Goal: Check status

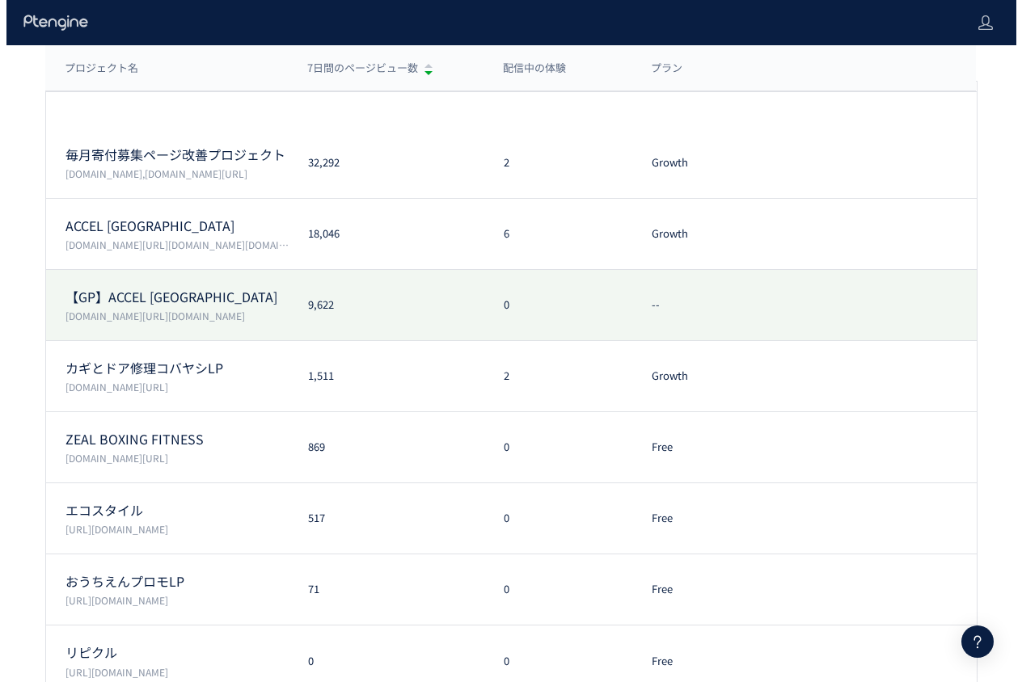
scroll to position [162, 0]
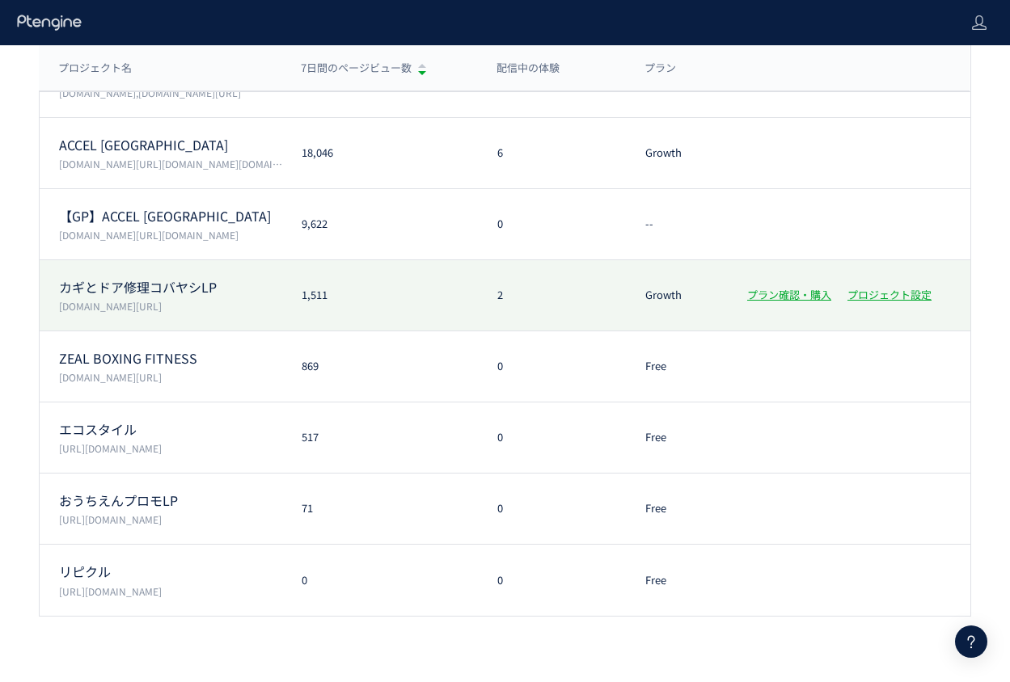
click at [200, 303] on p "[DOMAIN_NAME][URL]" at bounding box center [170, 306] width 223 height 14
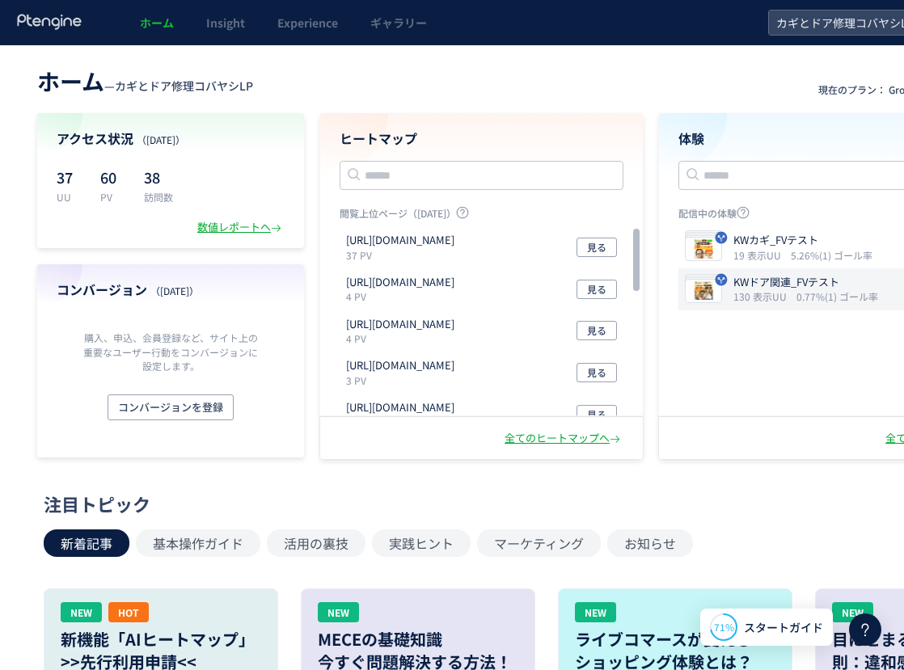
click at [760, 285] on p "KWドア関連_FVテスト" at bounding box center [802, 282] width 138 height 15
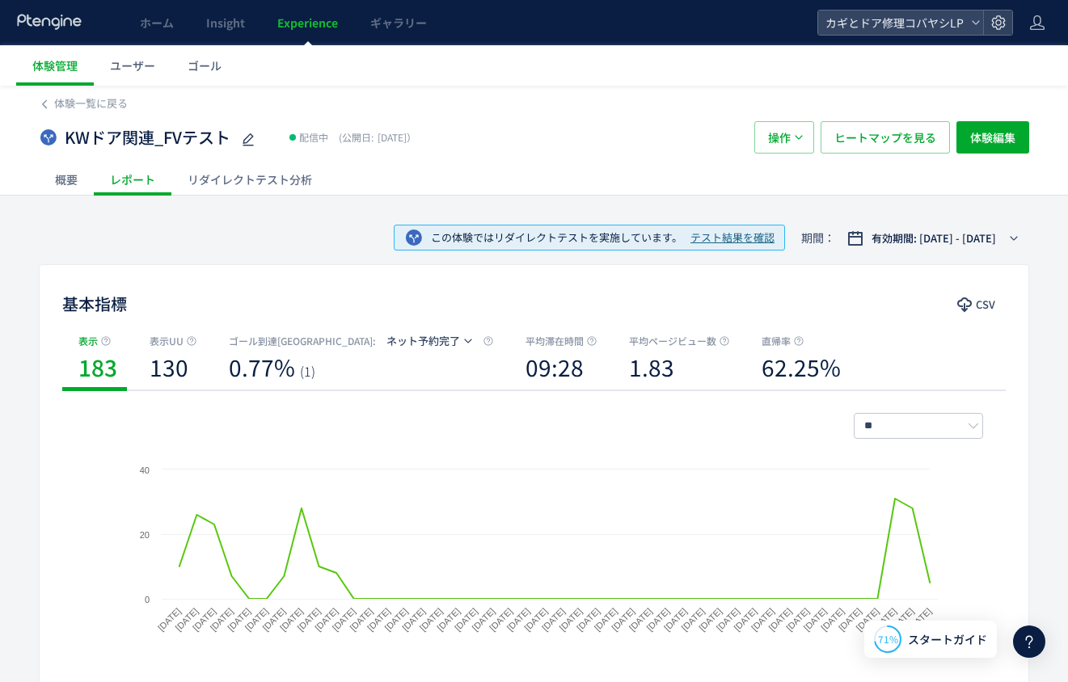
click at [245, 171] on div "リダイレクトテスト分析" at bounding box center [249, 179] width 157 height 32
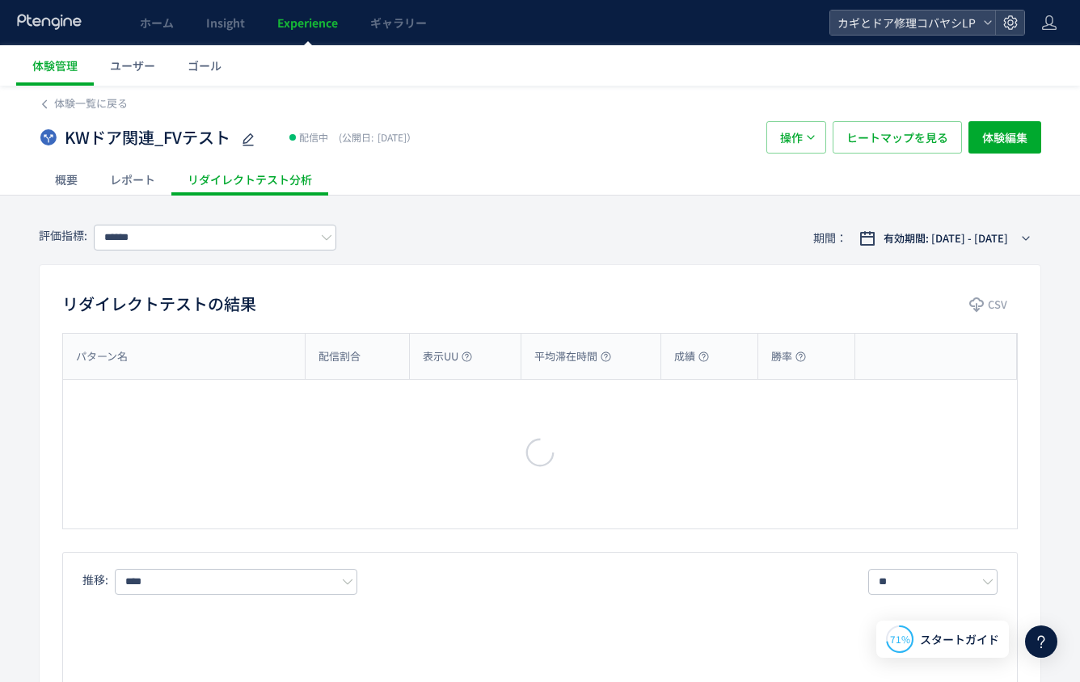
type input "*******"
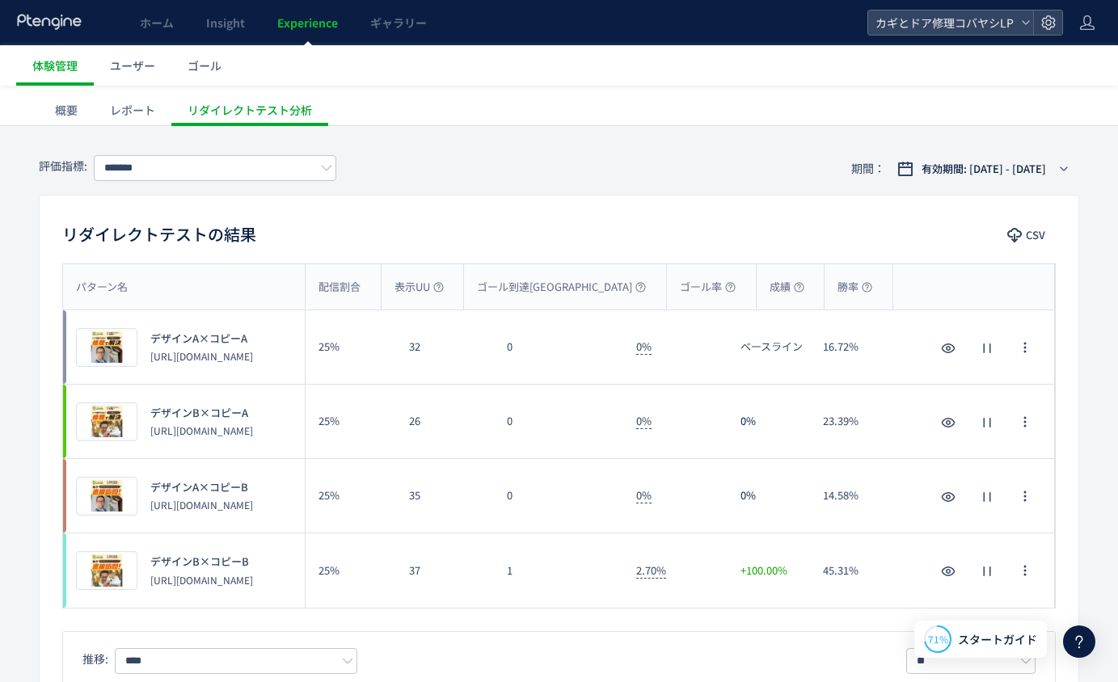
scroll to position [87, 0]
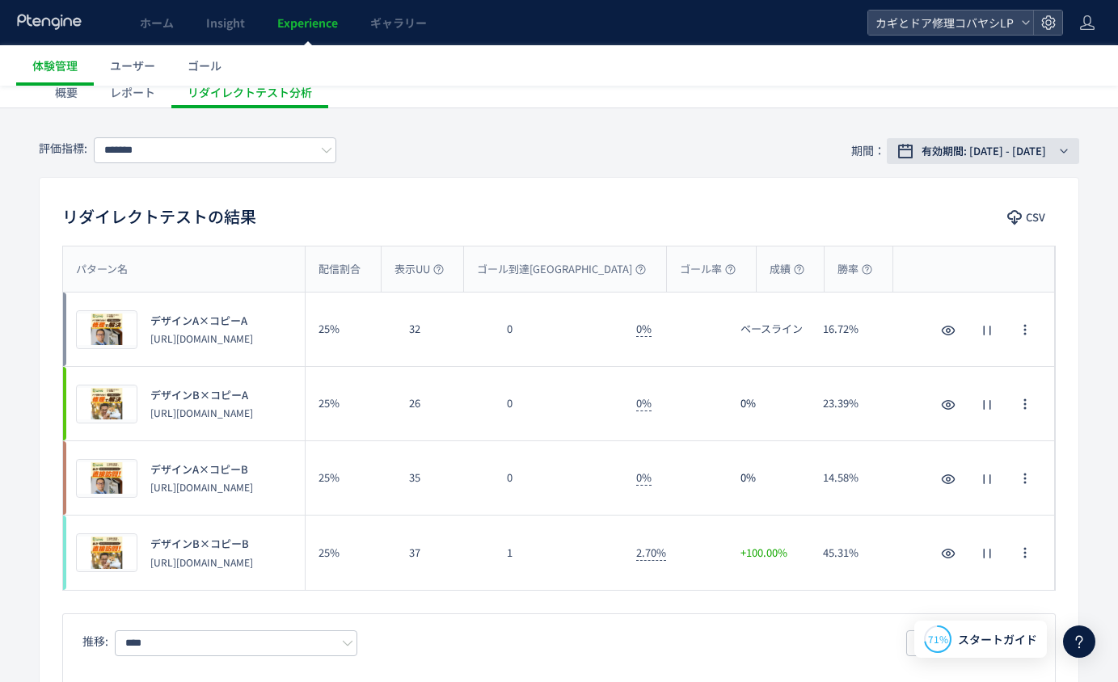
click at [962, 146] on span "有効期間: [DATE] - [DATE]" at bounding box center [984, 151] width 125 height 16
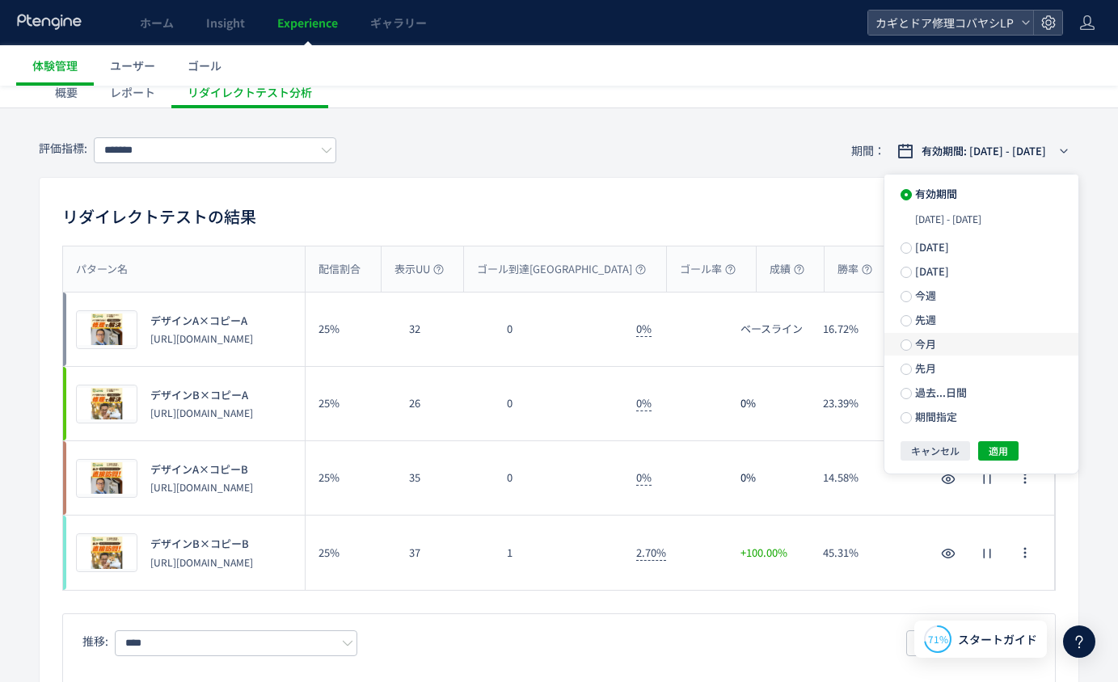
click at [921, 348] on span "今月" at bounding box center [924, 343] width 24 height 15
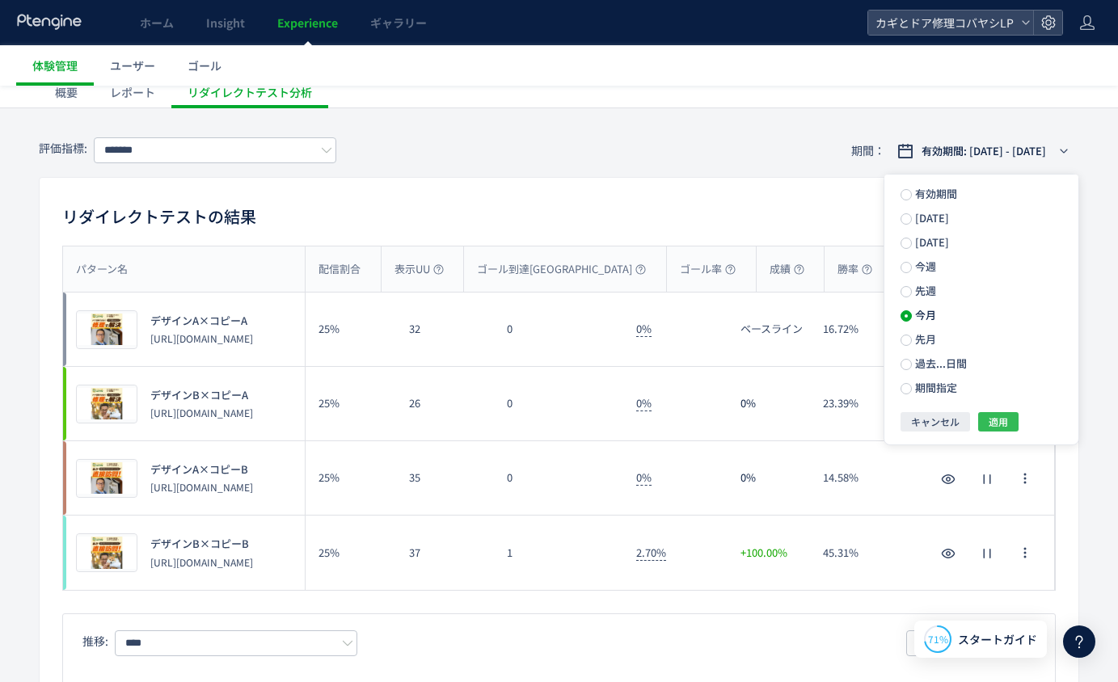
click at [996, 420] on span "適用" at bounding box center [998, 421] width 19 height 19
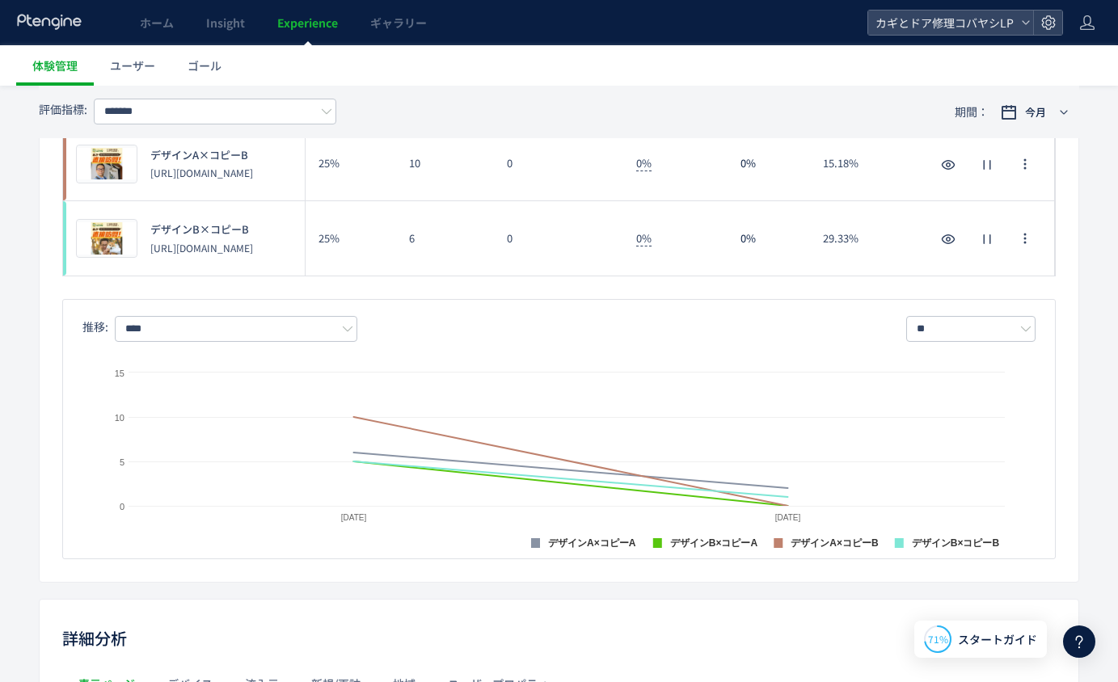
scroll to position [116, 0]
